Goal: Information Seeking & Learning: Learn about a topic

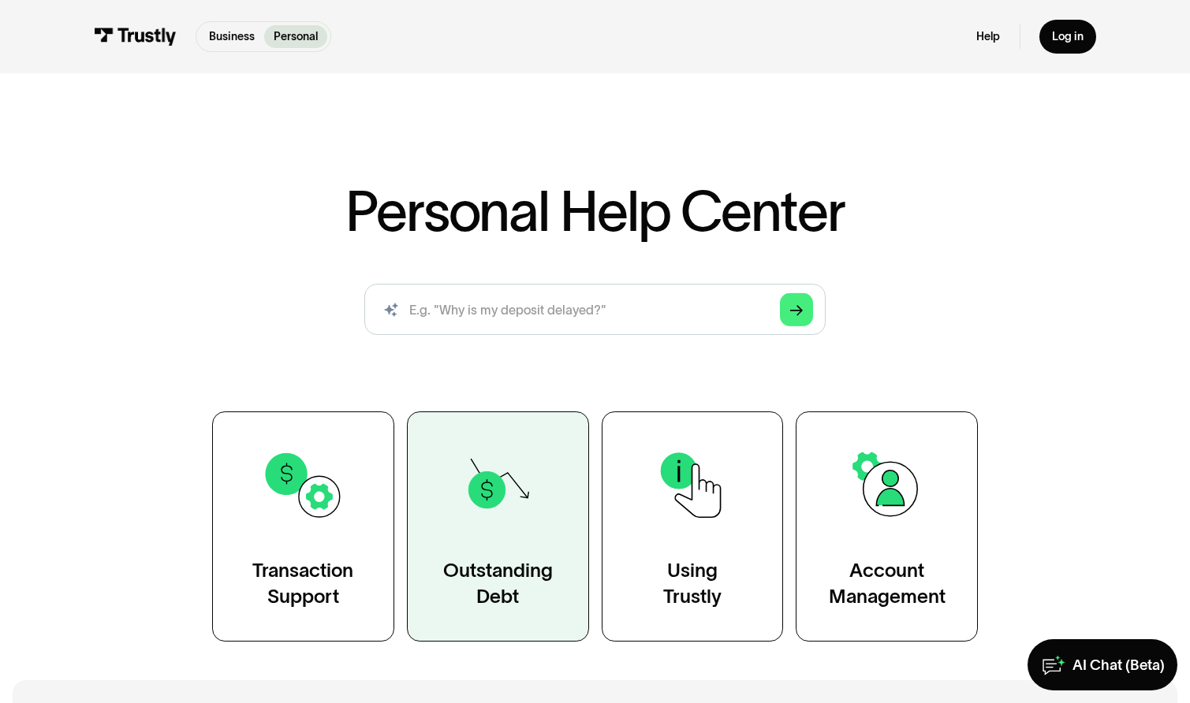
click at [469, 579] on div "Outstanding Debt" at bounding box center [498, 583] width 110 height 51
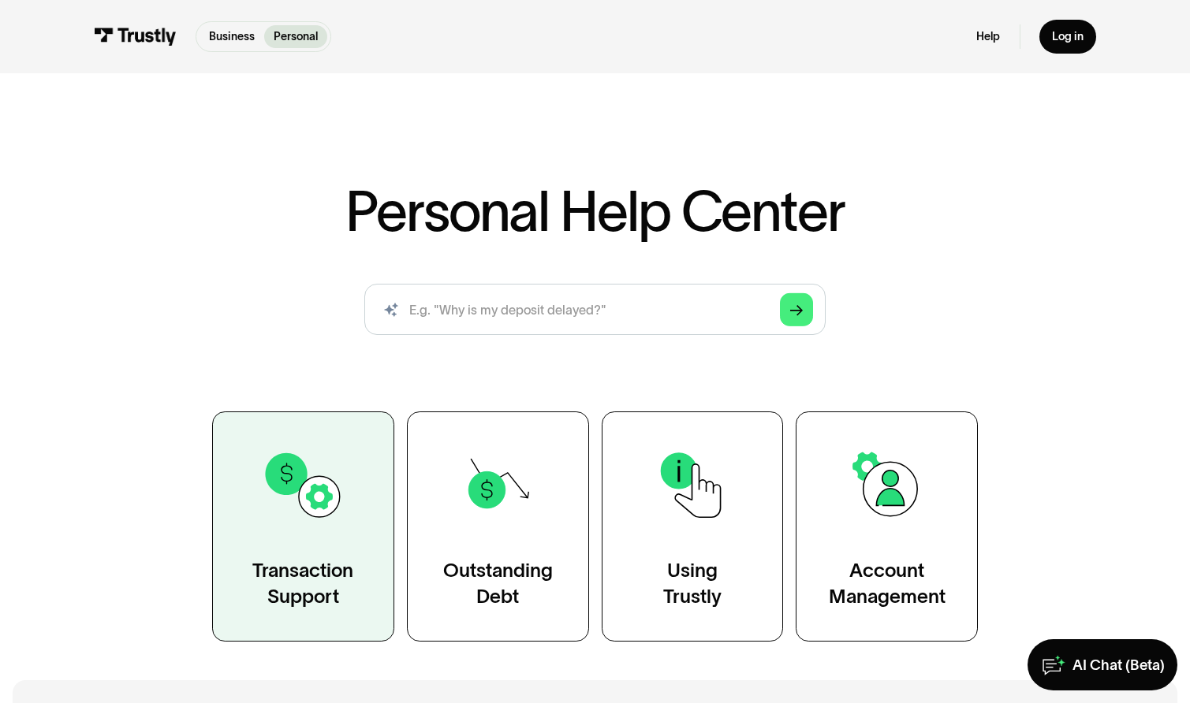
click at [292, 489] on img at bounding box center [303, 485] width 83 height 83
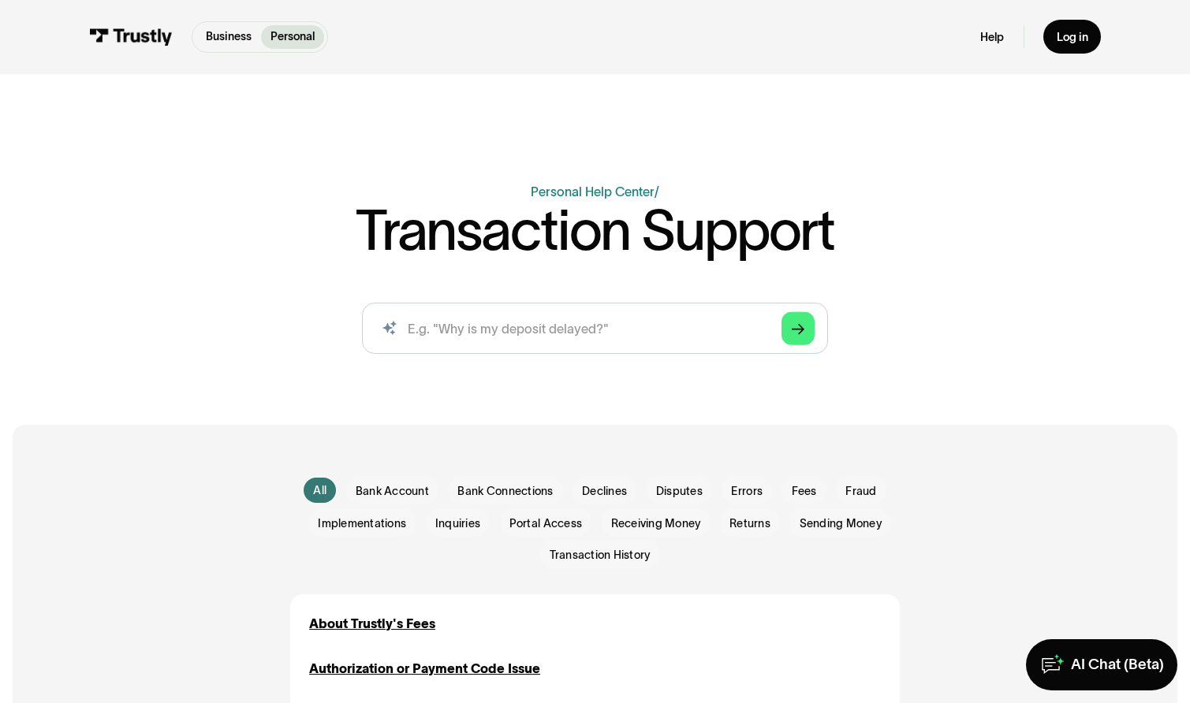
scroll to position [210, 0]
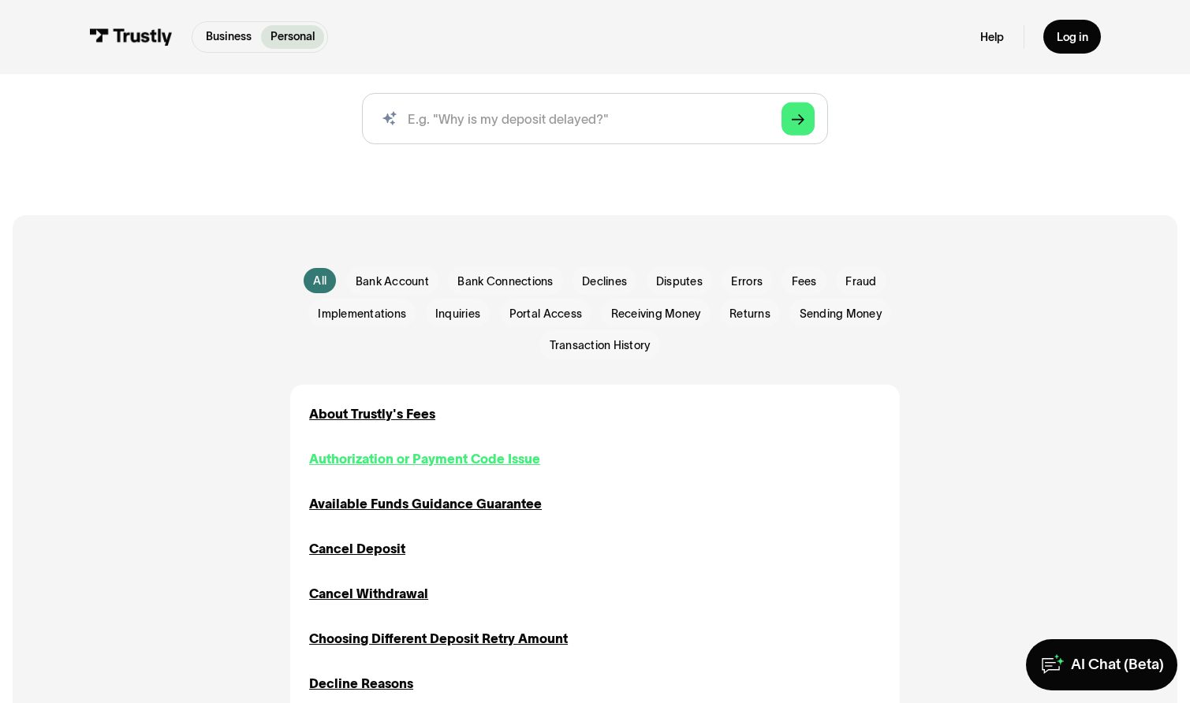
click at [486, 468] on div "Authorization or Payment Code Issue" at bounding box center [424, 458] width 231 height 19
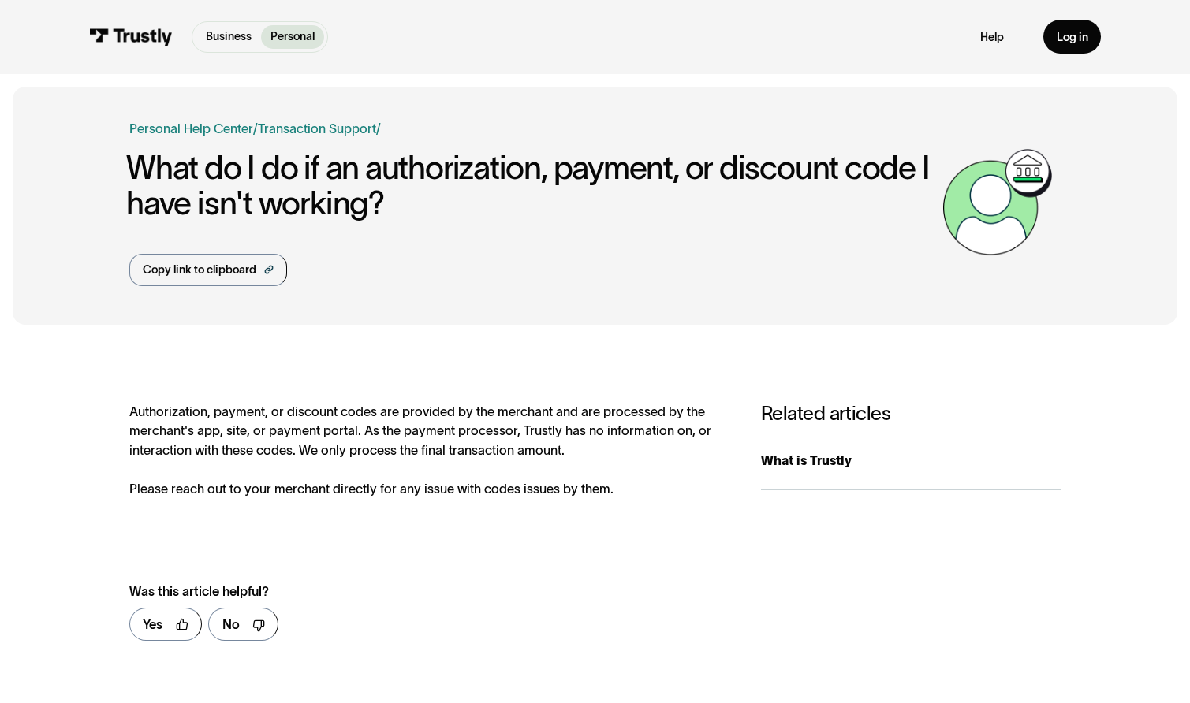
scroll to position [121, 0]
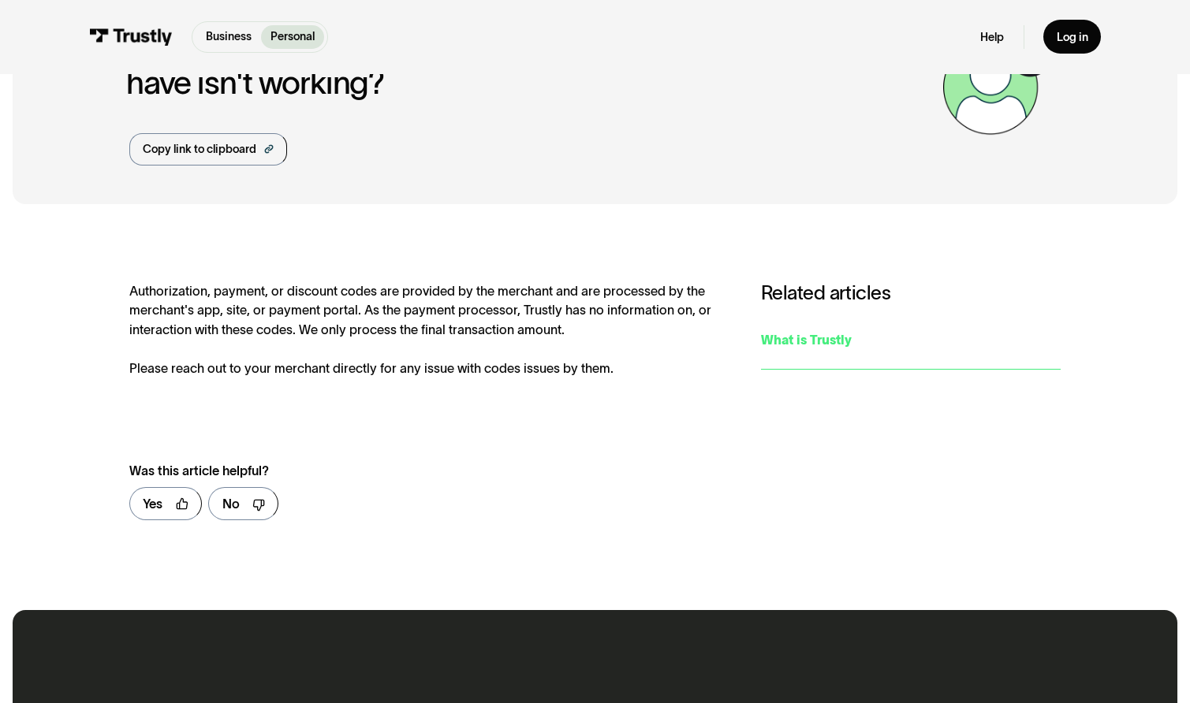
click at [846, 348] on div "What is Trustly" at bounding box center [911, 339] width 300 height 19
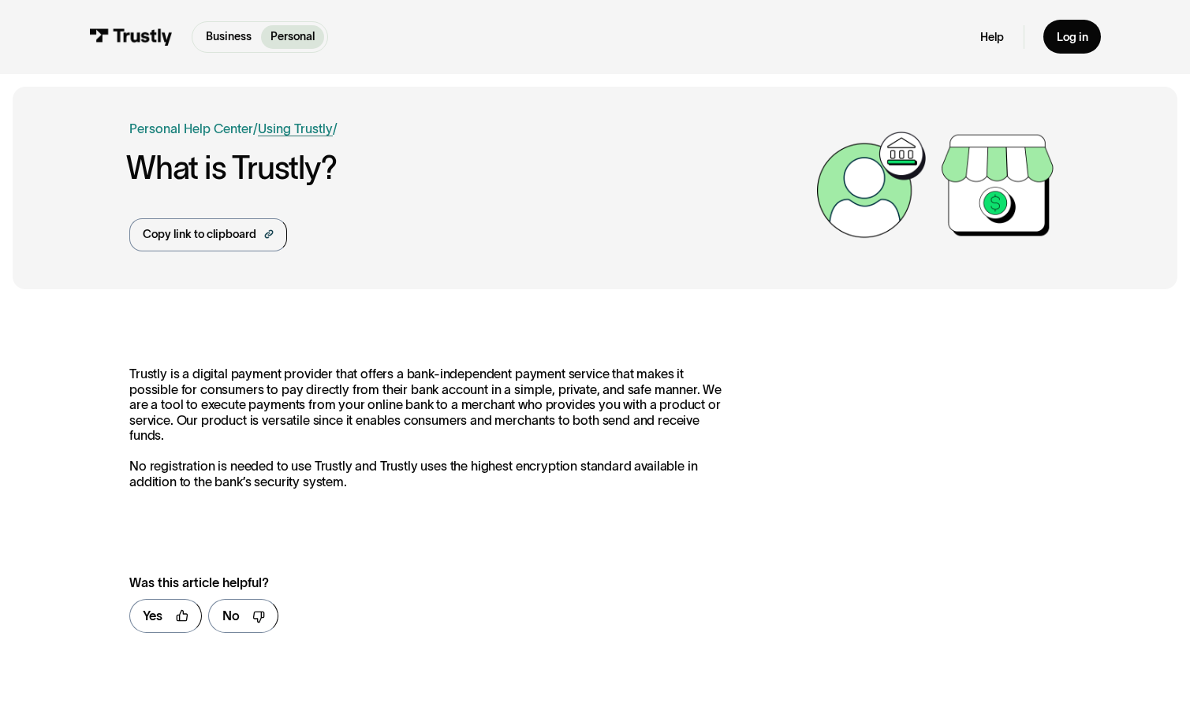
click at [274, 129] on link "Using Trustly" at bounding box center [295, 128] width 75 height 14
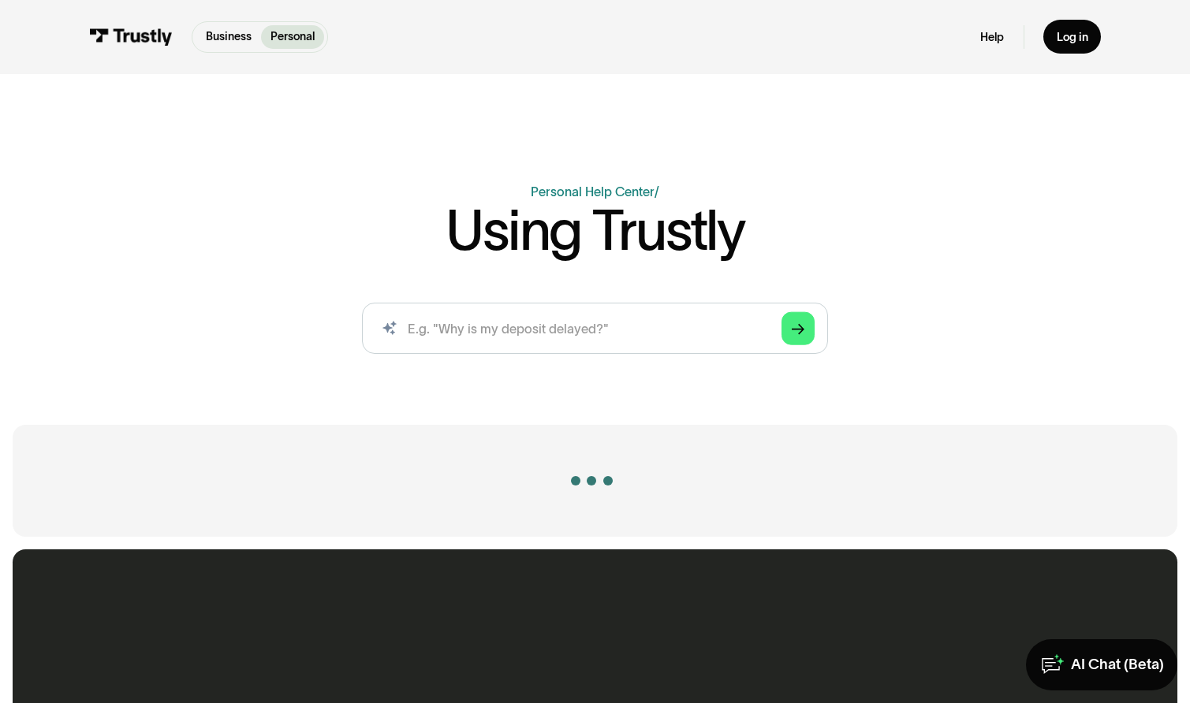
click at [205, 125] on div "Business Help Center Personal Help Center / Using Trustly AI-powered search ( 1…" at bounding box center [595, 223] width 1190 height 287
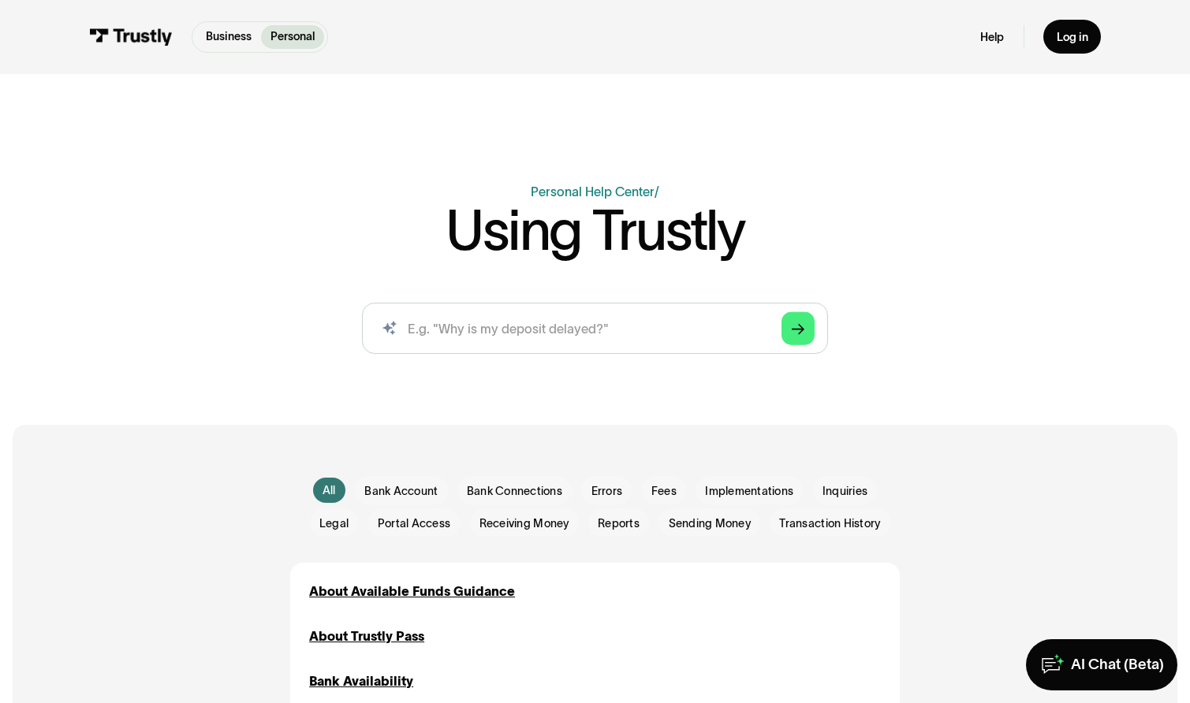
click at [205, 121] on div "Business Help Center Personal Help Center / Using Trustly AI-powered search ( 1…" at bounding box center [595, 223] width 1190 height 287
click at [225, 44] on p "Business" at bounding box center [229, 36] width 46 height 17
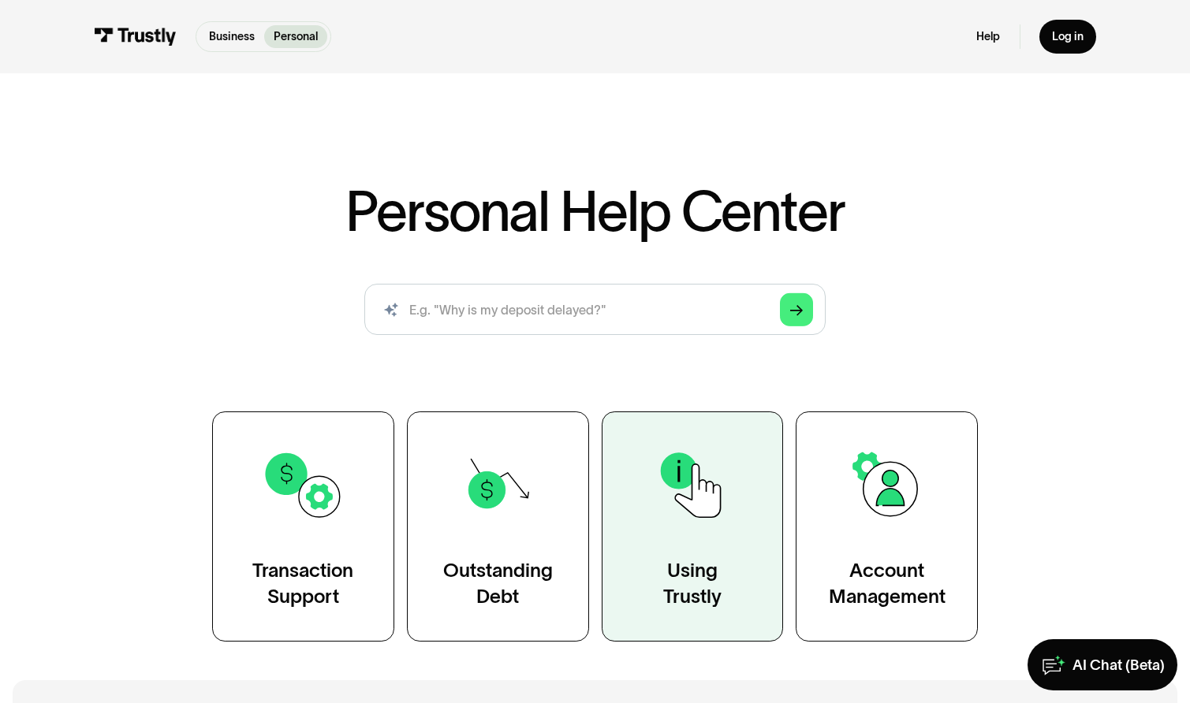
click at [661, 511] on img at bounding box center [691, 485] width 83 height 83
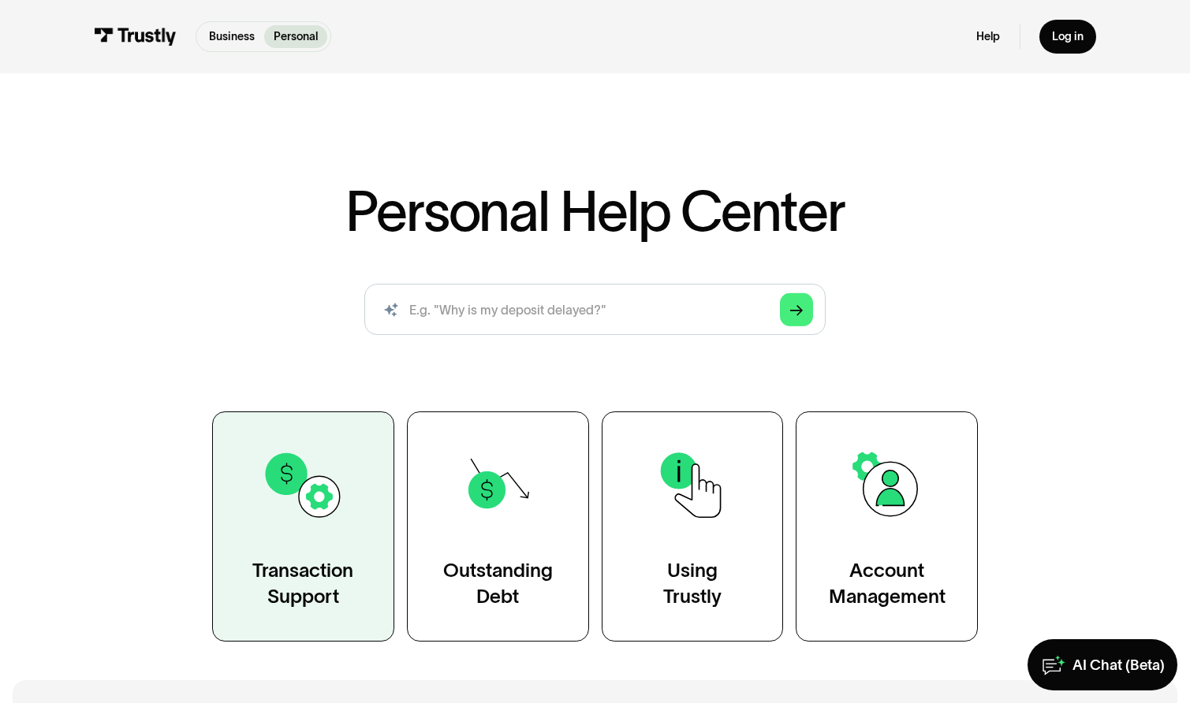
click at [296, 623] on link "Transaction Support" at bounding box center [303, 527] width 182 height 231
